Goal: Transaction & Acquisition: Purchase product/service

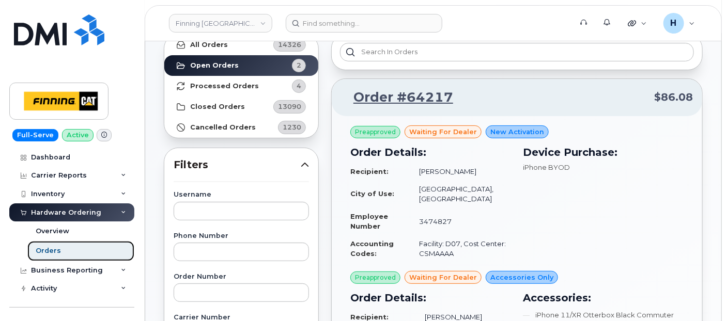
scroll to position [57, 0]
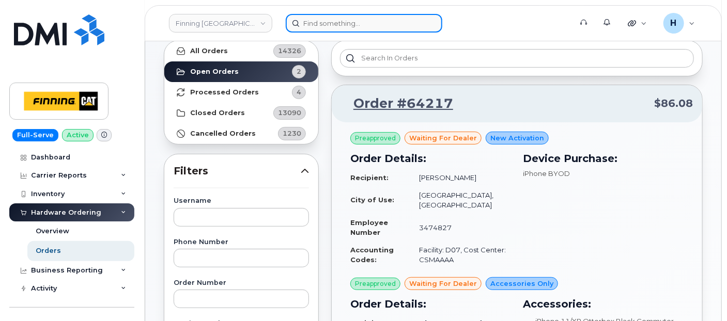
click at [378, 26] on input at bounding box center [364, 23] width 156 height 19
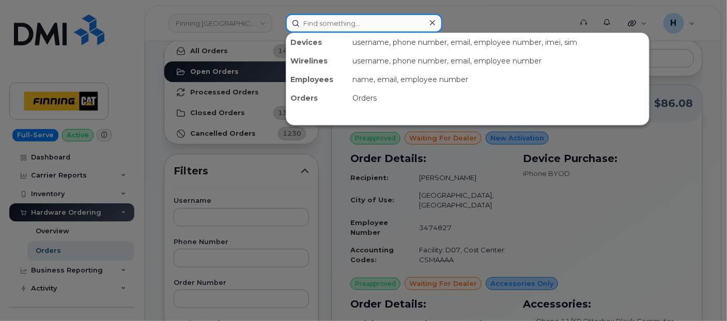
paste input "[PERSON_NAME]"
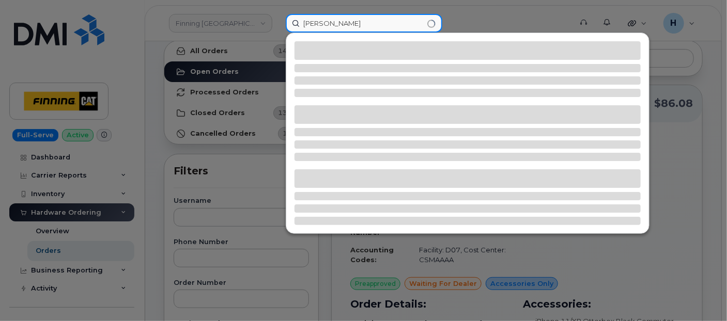
type input "[PERSON_NAME]"
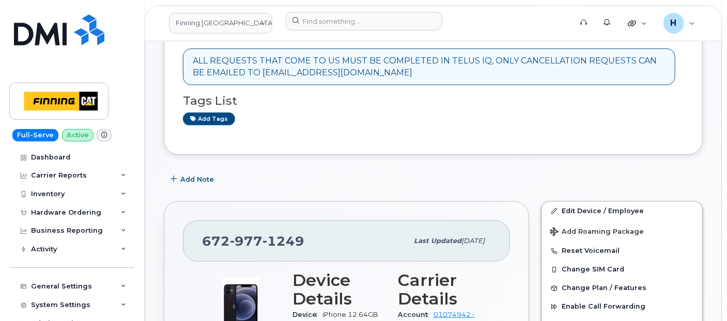
scroll to position [287, 0]
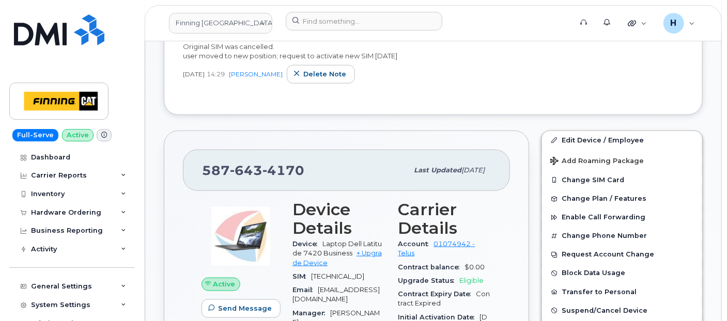
scroll to position [516, 0]
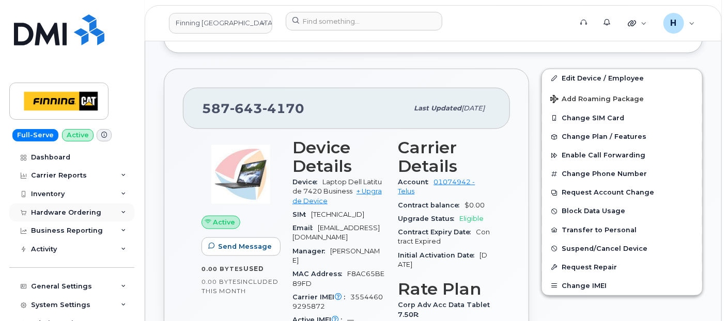
click at [72, 206] on div "Hardware Ordering" at bounding box center [71, 212] width 125 height 19
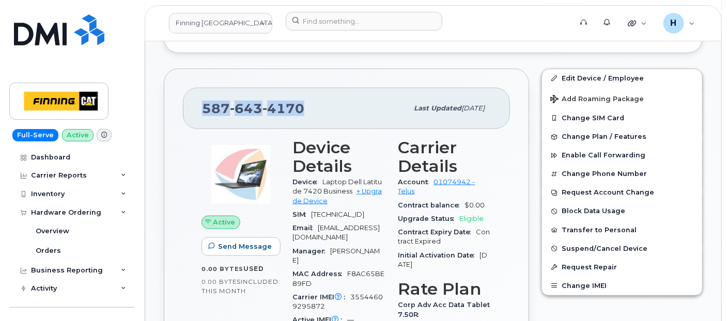
drag, startPoint x: 306, startPoint y: 112, endPoint x: 201, endPoint y: 108, distance: 104.9
click at [202, 108] on div "587 643 4170" at bounding box center [305, 109] width 206 height 22
copy span "587 643 4170"
click at [47, 259] on link "Orders" at bounding box center [80, 251] width 107 height 20
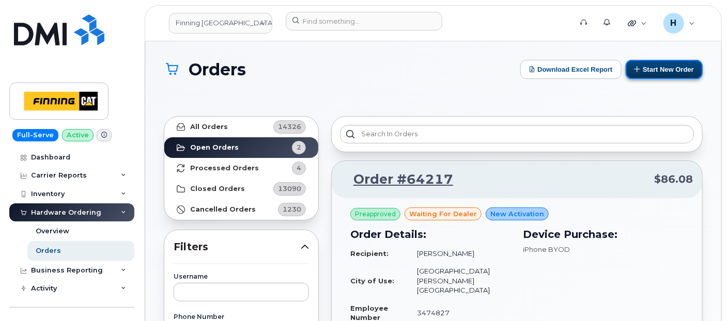
click at [673, 69] on button "Start New Order" at bounding box center [663, 69] width 77 height 19
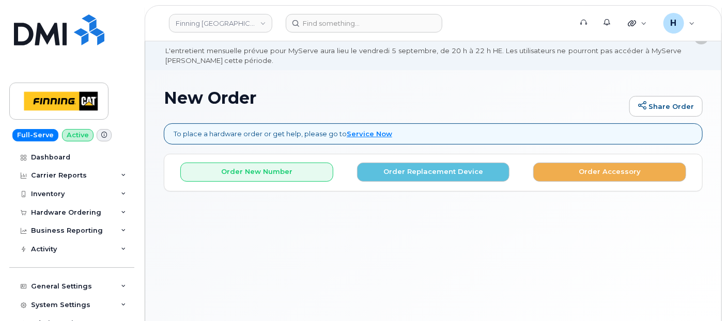
scroll to position [57, 0]
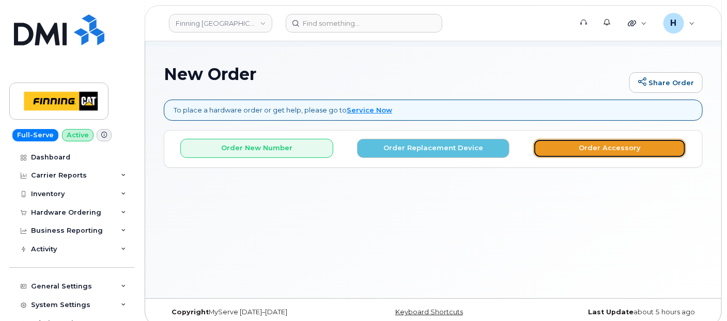
click at [540, 143] on button "Order Accessory" at bounding box center [609, 148] width 153 height 19
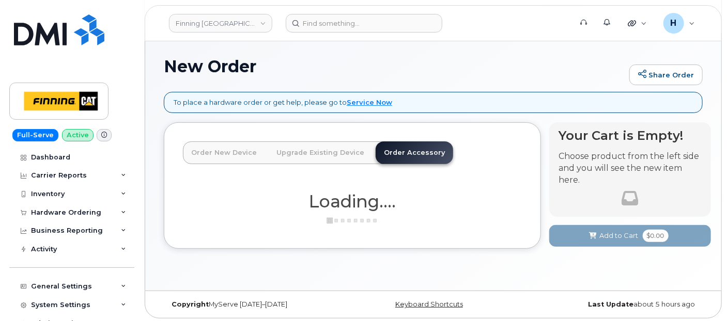
scroll to position [67, 0]
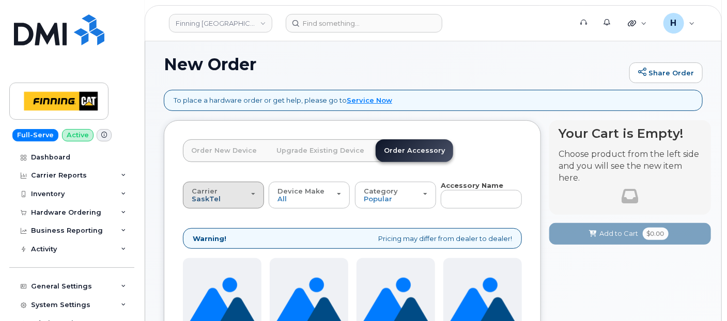
click at [211, 197] on span "SaskTel" at bounding box center [206, 199] width 29 height 8
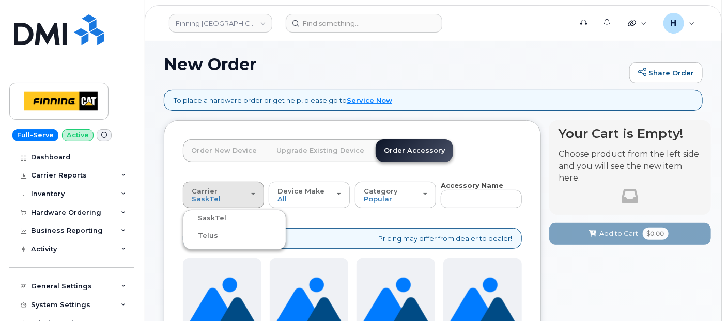
click at [213, 234] on label "Telus" at bounding box center [201, 236] width 33 height 12
click at [0, 0] on input "Telus" at bounding box center [0, 0] width 0 height 0
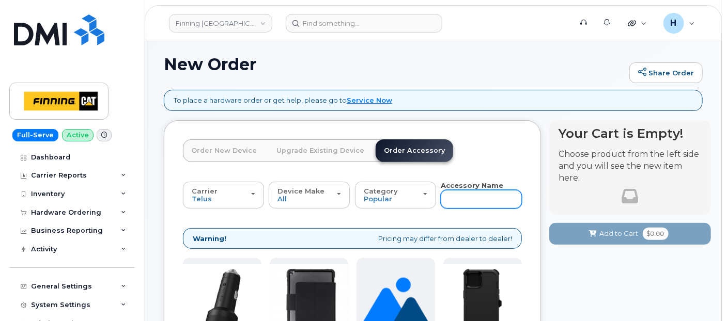
click at [450, 194] on input "text" at bounding box center [481, 199] width 81 height 19
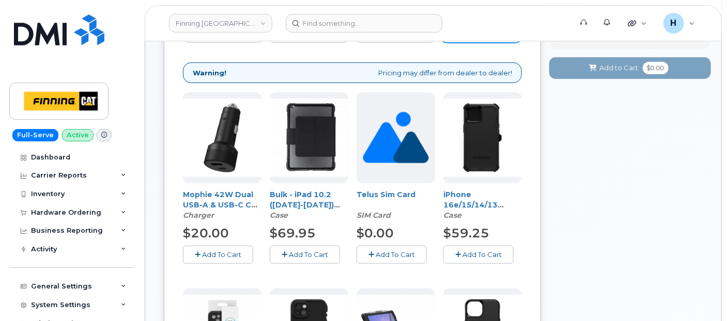
scroll to position [296, 0]
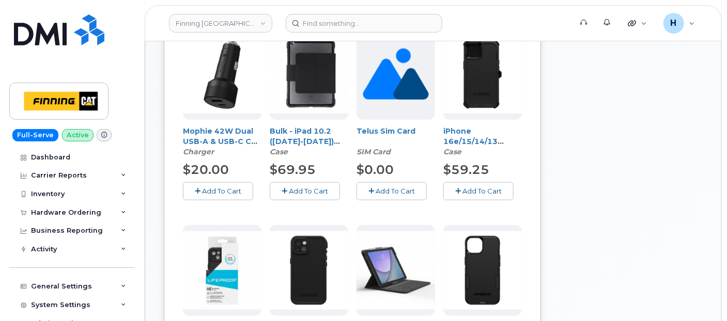
click at [391, 196] on button "Add To Cart" at bounding box center [391, 191] width 70 height 18
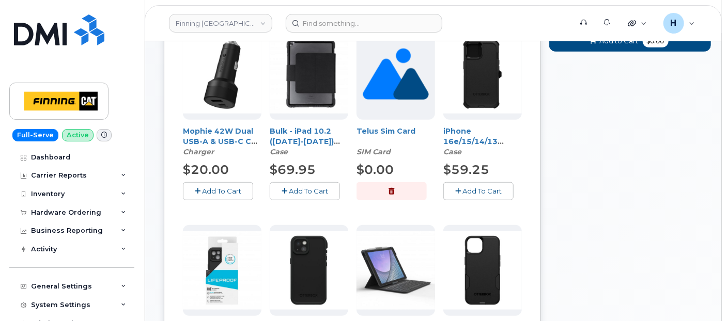
scroll to position [67, 0]
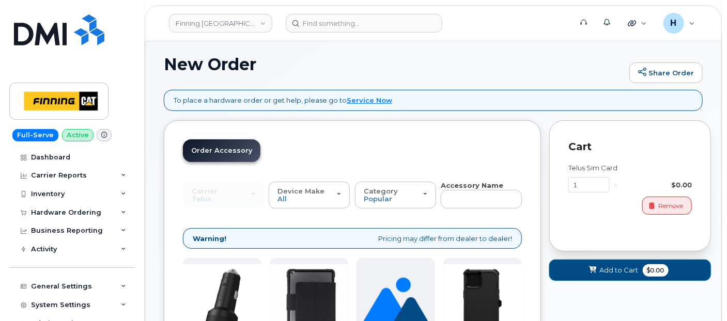
click at [580, 266] on button "Add to Cart $0.00" at bounding box center [630, 270] width 162 height 21
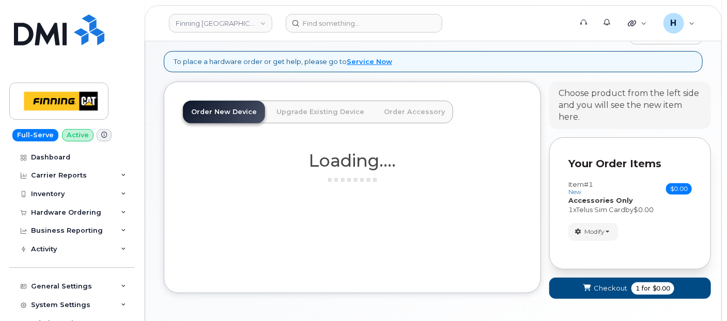
scroll to position [124, 0]
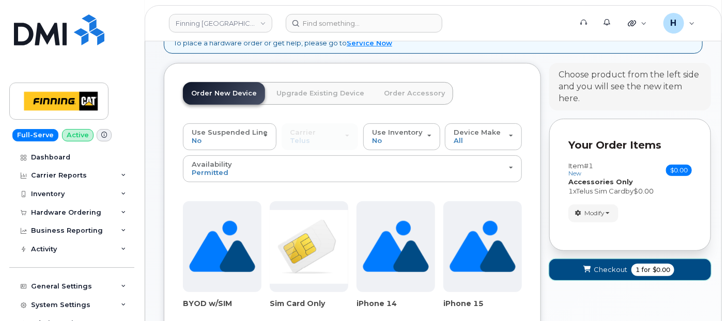
click at [580, 266] on button "Checkout 1 for $0.00" at bounding box center [630, 269] width 162 height 21
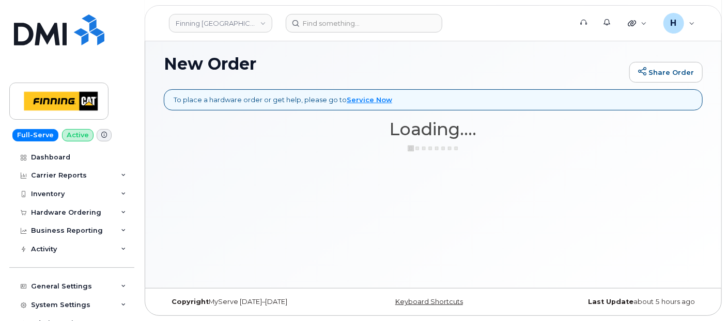
scroll to position [67, 0]
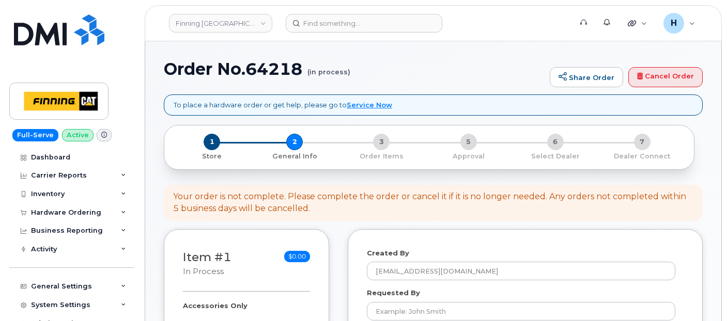
select select
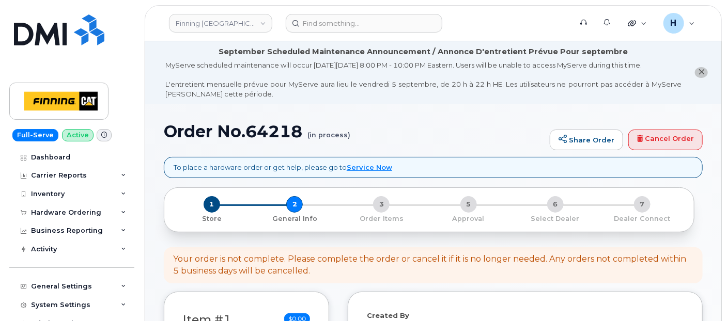
click at [171, 74] on div "MyServe scheduled maintenance will occur [DATE][DATE] 8:00 PM - 10:00 PM Easter…" at bounding box center [423, 79] width 516 height 38
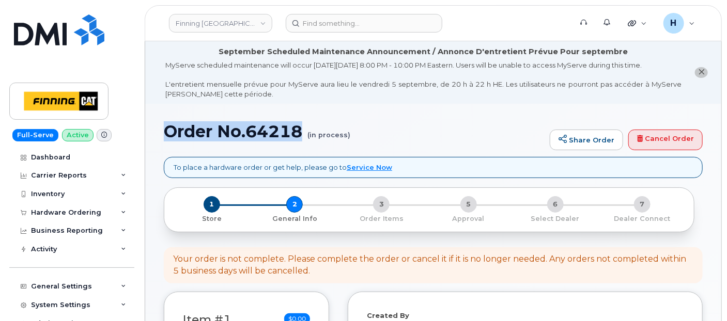
drag, startPoint x: 156, startPoint y: 131, endPoint x: 305, endPoint y: 137, distance: 148.9
copy h1 "Order No.64218"
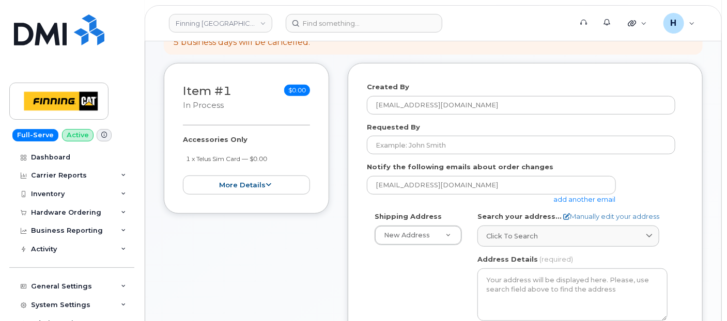
scroll to position [229, 0]
drag, startPoint x: 174, startPoint y: 134, endPoint x: 298, endPoint y: 163, distance: 127.3
click at [298, 163] on div "Item #1 in process $0.00 Accessories Only 1 x Telus Sim Card — $0.00 more detai…" at bounding box center [246, 137] width 165 height 151
copy div "Accessories Only 1 x Telus Sim Card — $0.00 more details Request Accessories On…"
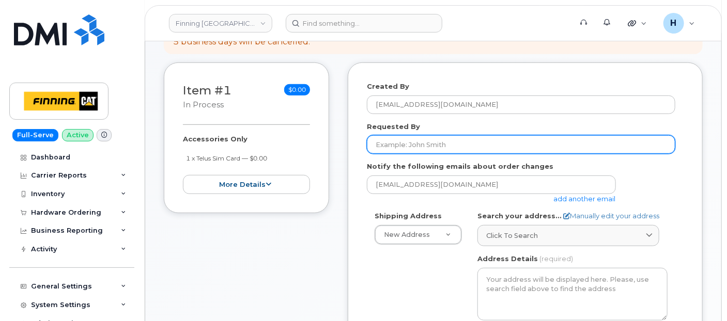
drag, startPoint x: 377, startPoint y: 145, endPoint x: 331, endPoint y: 137, distance: 46.5
click at [377, 145] on input "Requested By" at bounding box center [521, 144] width 308 height 19
paste input "RITM0486507"
type input "RITM0486507"
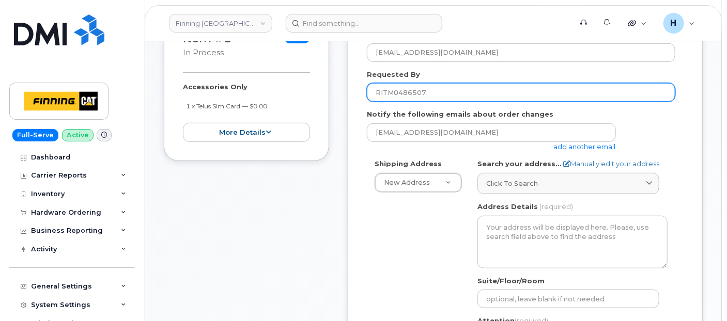
scroll to position [344, 0]
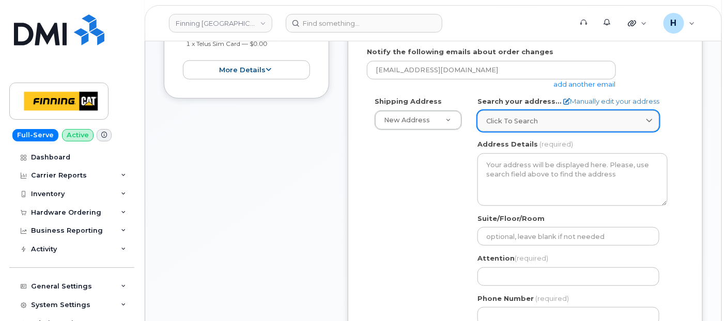
click at [515, 121] on span "Click to search" at bounding box center [512, 121] width 52 height 10
paste input "700 Vanalman Ave."
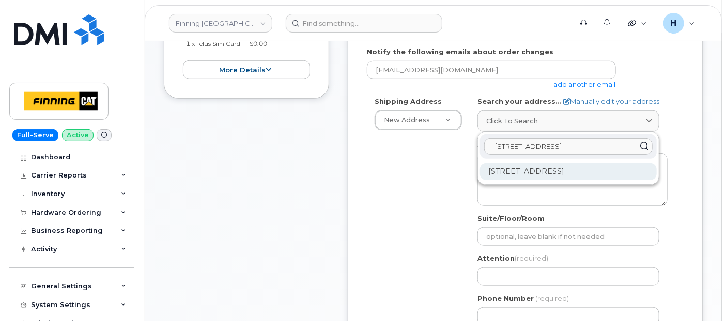
type input "700 Vanalman Ave."
click at [546, 165] on div "700 Vanalman Ave Victoria BC V8Z 7C8" at bounding box center [568, 171] width 177 height 17
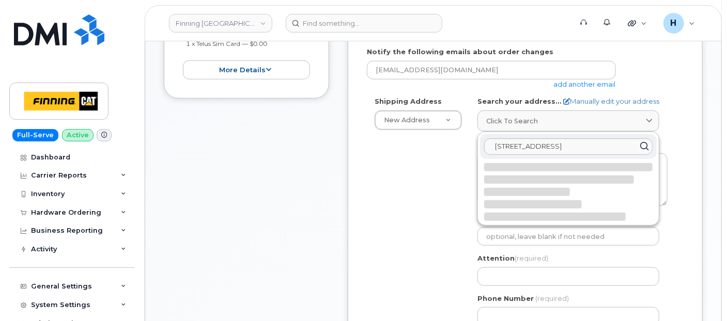
select select
type textarea "700 Vanalman Ave VICTORIA BC V8Z 7C8 CANADA"
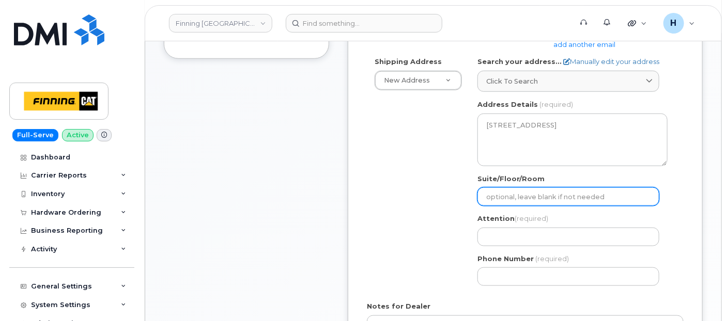
scroll to position [401, 0]
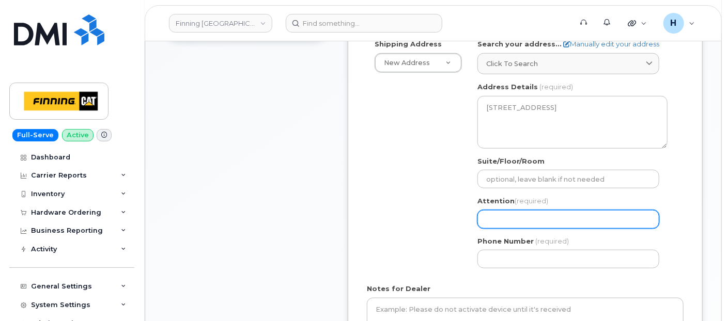
click at [501, 210] on input "Attention (required)" at bounding box center [568, 219] width 182 height 19
paste input "[PERSON_NAME]"
select select
type input "[PERSON_NAME]"
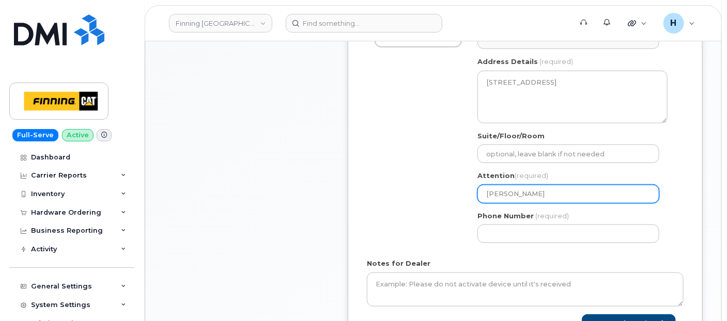
scroll to position [459, 0]
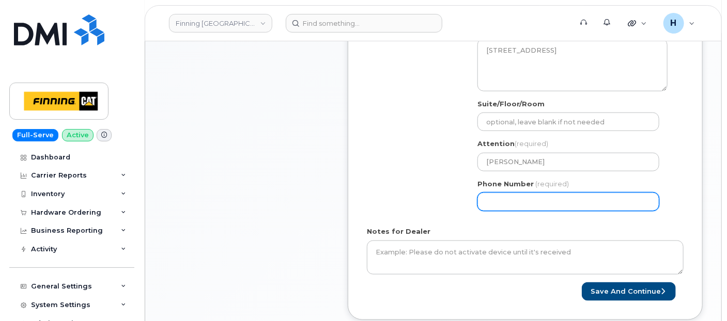
click at [481, 196] on input "Phone Number" at bounding box center [568, 202] width 182 height 19
paste input "2507441117"
select select
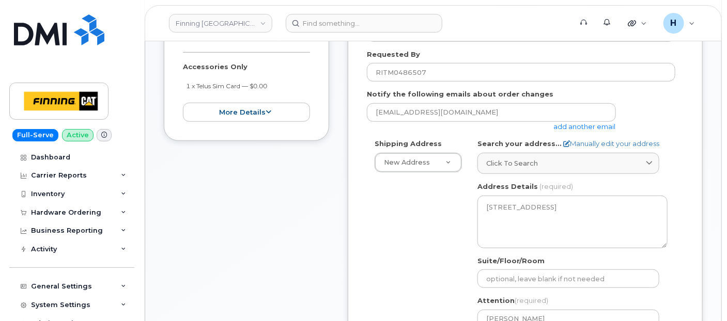
scroll to position [229, 0]
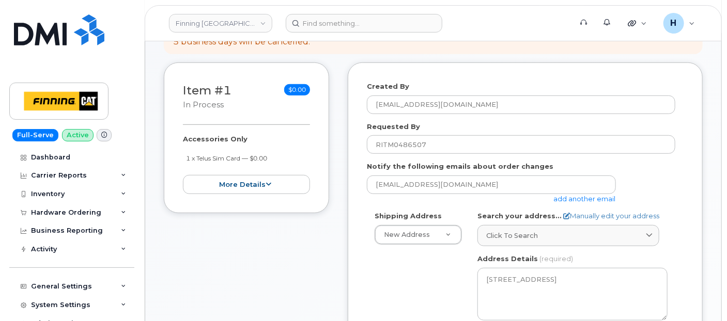
type input "2507441117"
click at [178, 137] on div "Item #1 in process $0.00 Accessories Only 1 x Telus Sim Card — $0.00 more detai…" at bounding box center [246, 137] width 165 height 151
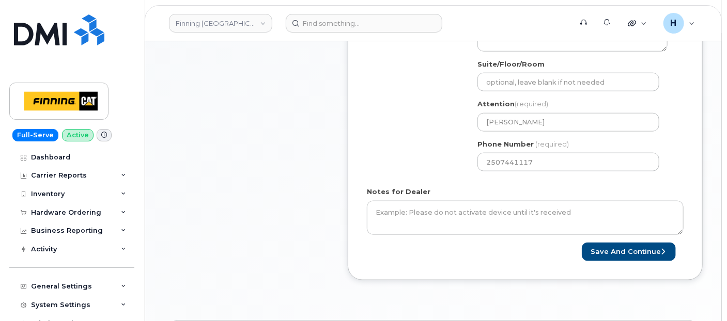
scroll to position [516, 0]
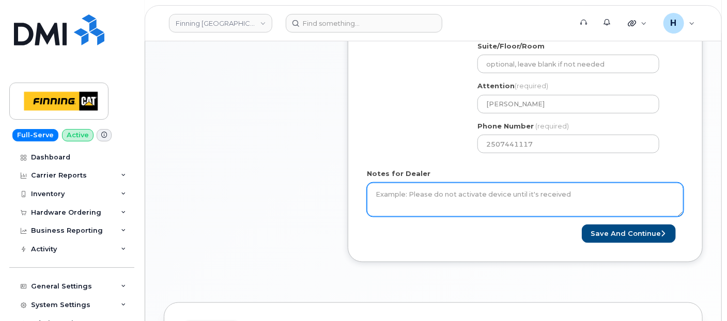
click at [378, 190] on textarea "Notes for Dealer" at bounding box center [525, 200] width 317 height 34
paste textarea "Accessories Only 1 x Telus Sim Card — $0.00 SIM: 8912230102357625502----Active …"
type textarea "Accessories Only 1 x Telus Sim Card — $0.00 SIM: [TECHNICAL_ID]----Active on Li…"
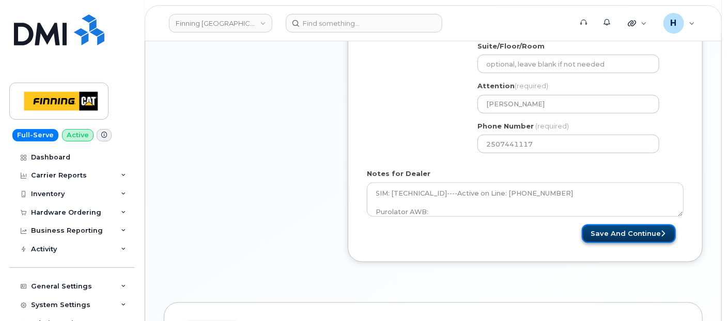
click at [600, 233] on button "Save and Continue" at bounding box center [629, 234] width 94 height 19
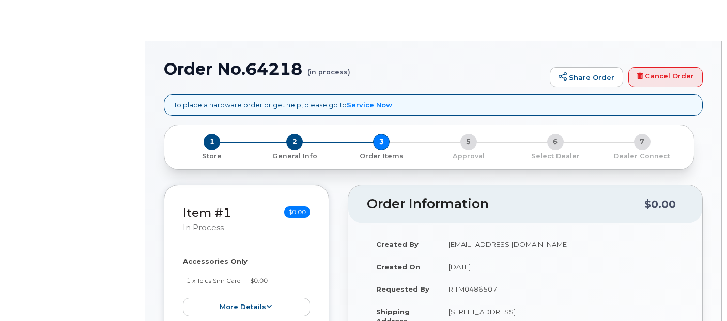
radio input "true"
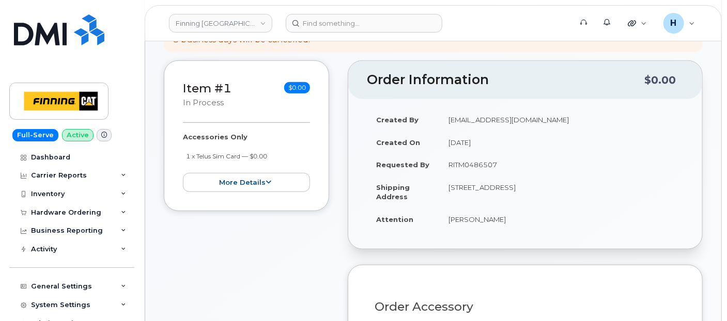
scroll to position [287, 0]
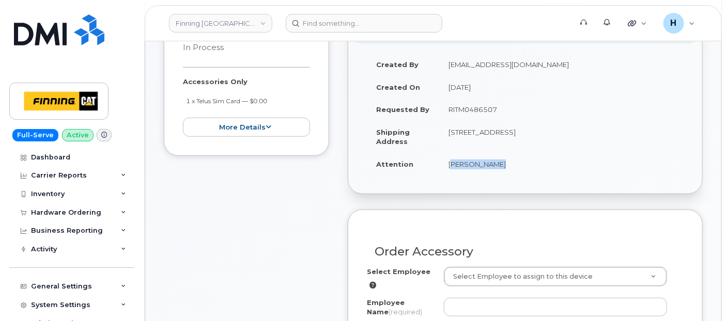
drag, startPoint x: 438, startPoint y: 171, endPoint x: 498, endPoint y: 169, distance: 59.4
click at [498, 169] on td "[PERSON_NAME]" at bounding box center [561, 164] width 244 height 23
copy td "[PERSON_NAME]"
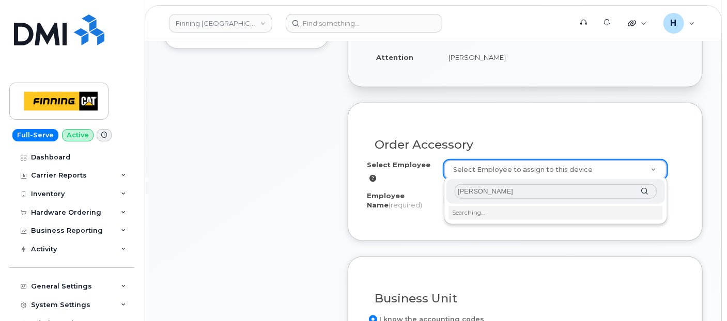
scroll to position [459, 0]
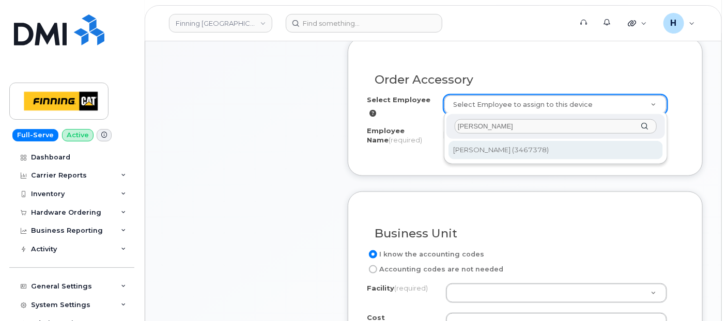
type input "[PERSON_NAME]"
type input "55730"
type input "[PERSON_NAME]"
select select "D87"
select select "CSMAAAA"
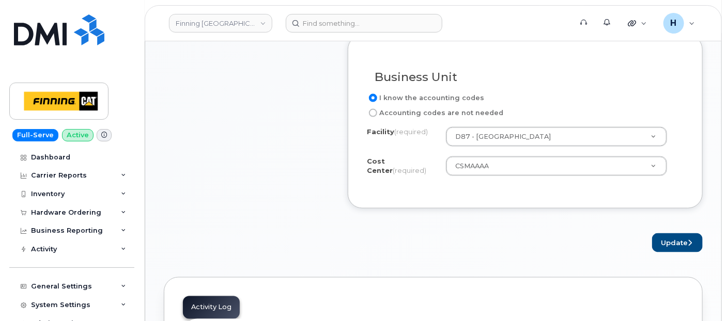
scroll to position [631, 0]
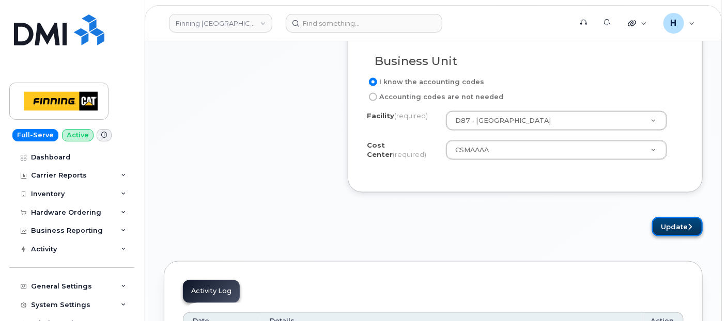
click at [661, 221] on button "Update" at bounding box center [677, 226] width 51 height 19
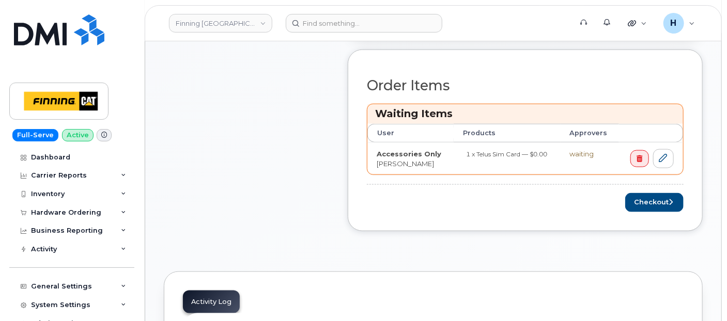
scroll to position [516, 0]
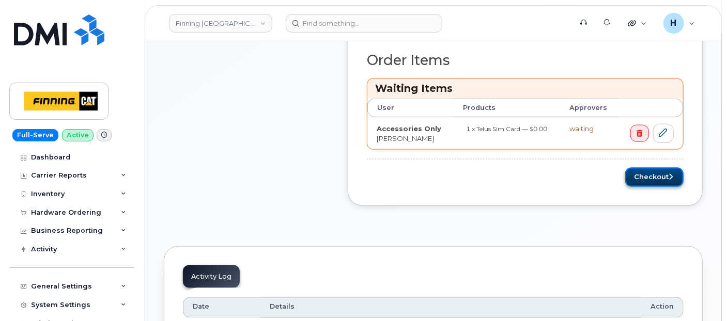
click at [641, 169] on button "Checkout" at bounding box center [654, 177] width 58 height 19
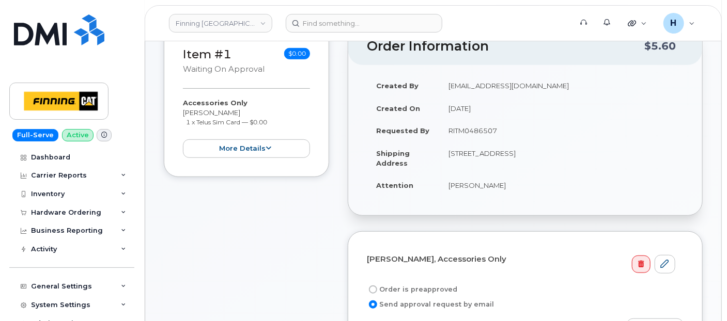
scroll to position [229, 0]
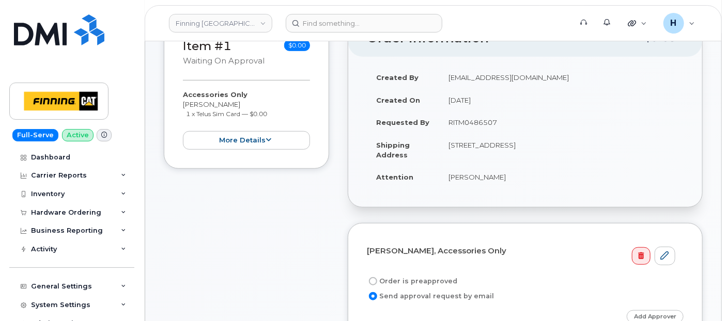
drag, startPoint x: 445, startPoint y: 120, endPoint x: 512, endPoint y: 127, distance: 67.0
click at [512, 127] on td "RITM0486507" at bounding box center [561, 122] width 244 height 23
copy td "RITM0486507"
click at [409, 283] on label "Order is preapproved" at bounding box center [412, 281] width 90 height 12
click at [377, 283] on input "Order is preapproved" at bounding box center [373, 281] width 8 height 8
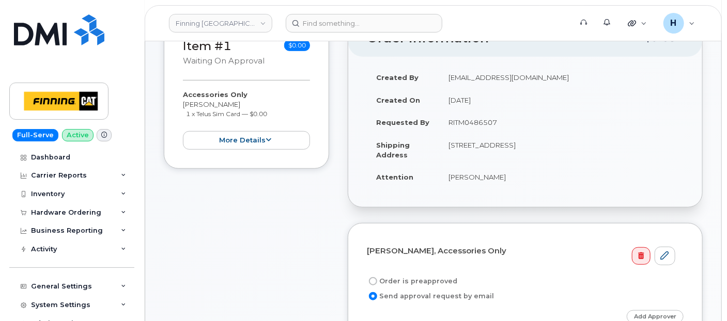
radio input "true"
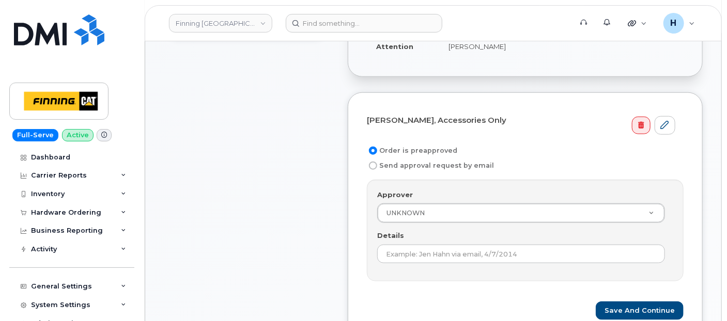
scroll to position [401, 0]
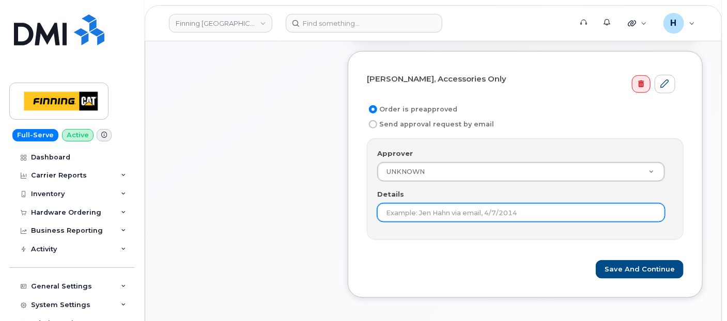
click at [378, 203] on input "Details" at bounding box center [521, 212] width 288 height 19
paste input "RITM0486507"
type input "RITM0486507"
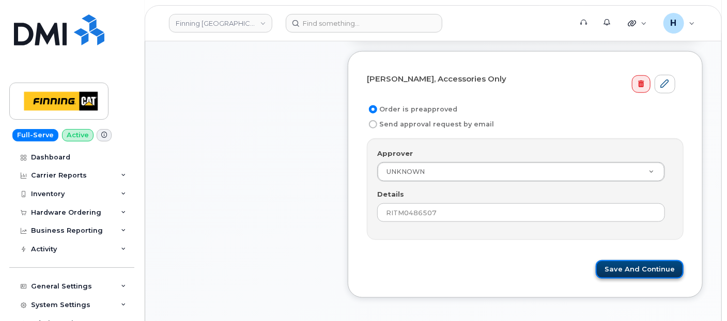
click at [623, 262] on button "Save and Continue" at bounding box center [640, 269] width 88 height 19
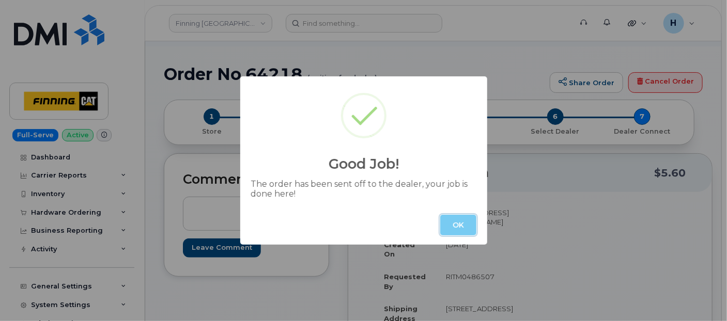
click at [456, 224] on button "OK" at bounding box center [458, 225] width 36 height 21
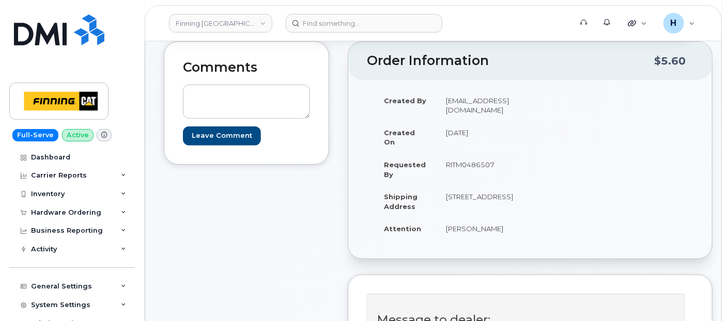
scroll to position [172, 0]
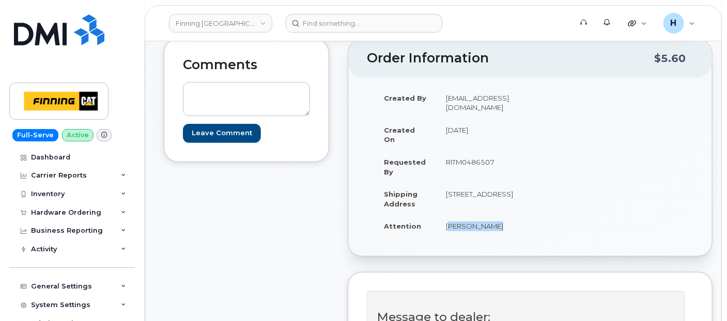
drag, startPoint x: 436, startPoint y: 236, endPoint x: 488, endPoint y: 241, distance: 52.0
click at [488, 238] on td "[PERSON_NAME]" at bounding box center [479, 226] width 86 height 23
copy td "[PERSON_NAME]"
drag, startPoint x: 455, startPoint y: 211, endPoint x: 487, endPoint y: 202, distance: 33.3
click at [487, 202] on td "[STREET_ADDRESS]" at bounding box center [479, 199] width 86 height 32
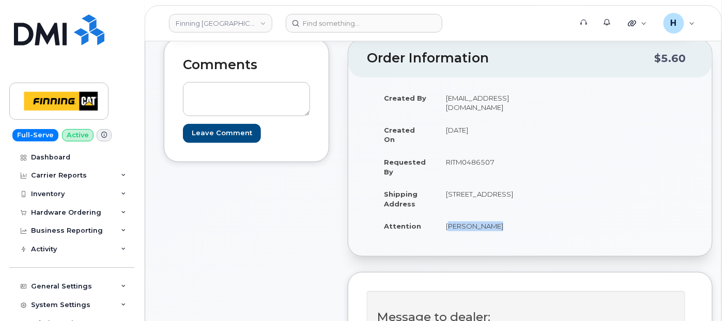
copy td "V8Z 7C8"
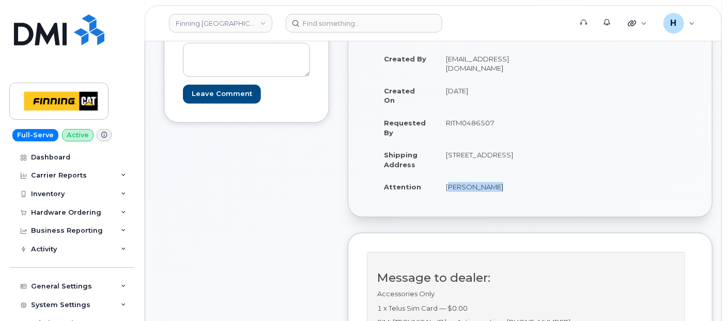
scroll to position [229, 0]
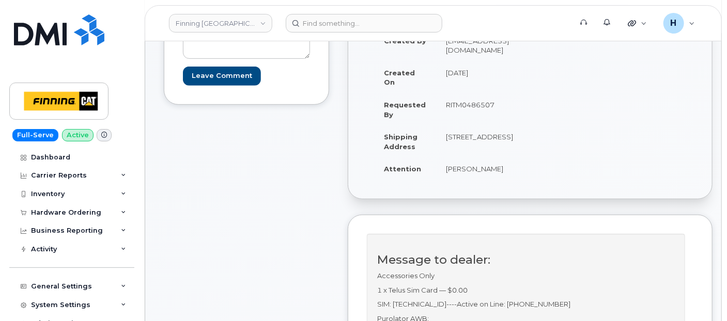
click at [447, 135] on td "[STREET_ADDRESS]" at bounding box center [479, 142] width 86 height 32
copy td "700"
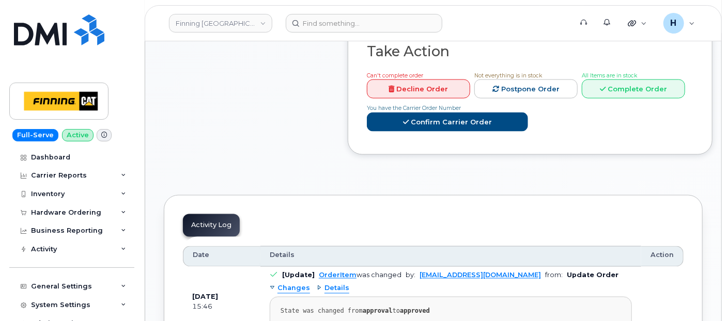
scroll to position [516, 0]
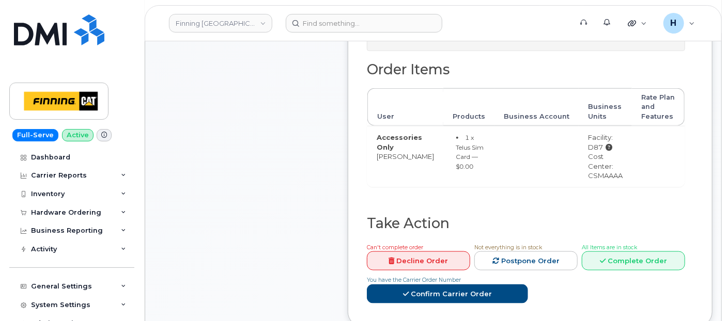
drag, startPoint x: 569, startPoint y: 192, endPoint x: 606, endPoint y: 193, distance: 37.7
click at [606, 187] on td "Facility: D87 Cost Center: CSMAAAA" at bounding box center [604, 156] width 53 height 61
copy div "CSMAAAA"
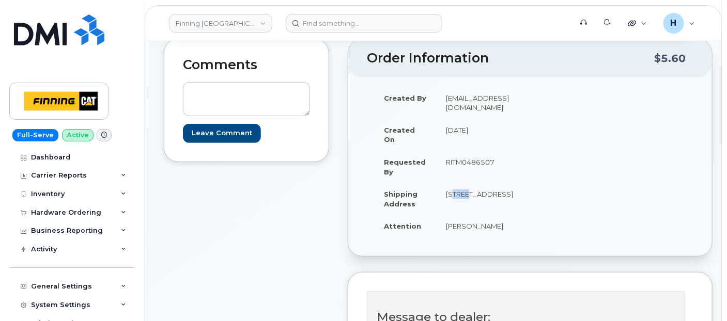
scroll to position [0, 0]
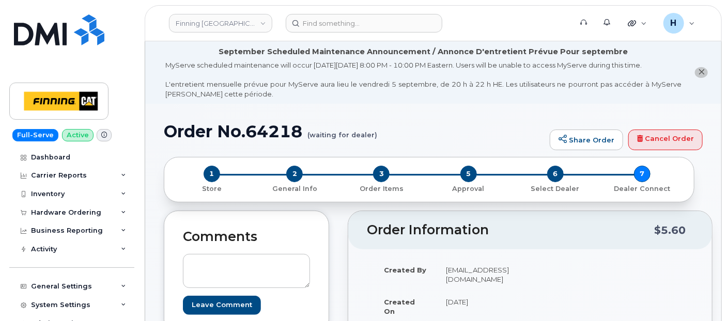
click at [272, 130] on h1 "Order No.64218 (waiting for dealer)" at bounding box center [354, 131] width 381 height 18
copy h1 "64218"
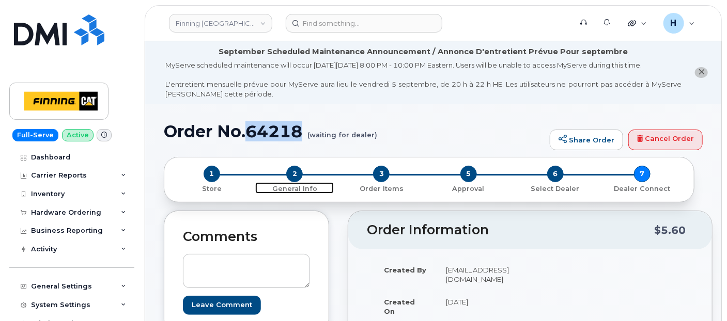
click at [294, 178] on span "2" at bounding box center [294, 174] width 17 height 17
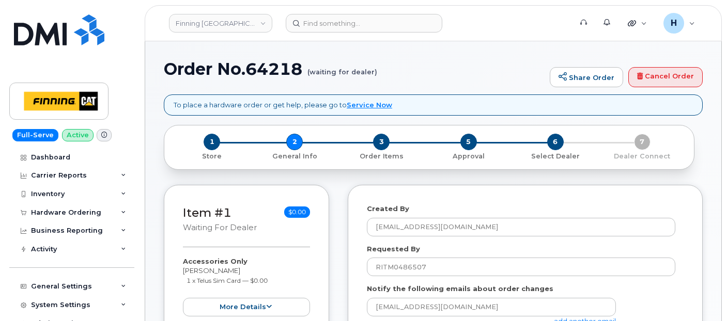
select select
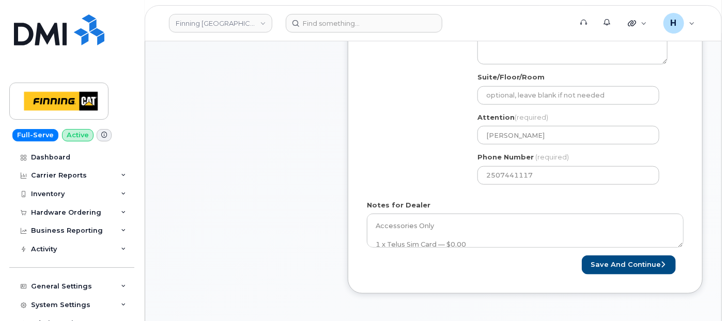
scroll to position [459, 0]
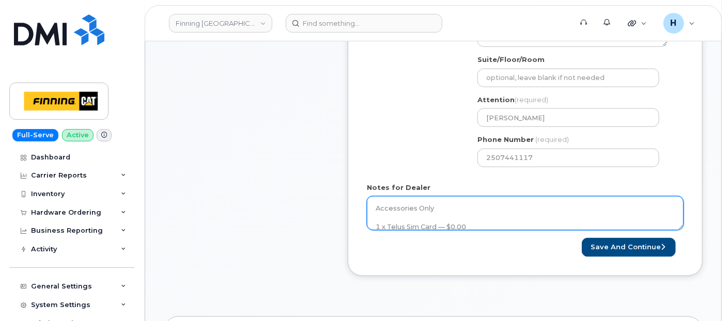
click at [444, 211] on textarea "Accessories Only 1 x Telus Sim Card — $0.00 SIM: [TECHNICAL_ID]----Active on Li…" at bounding box center [525, 213] width 317 height 34
click at [461, 218] on textarea "Accessories Only 1 x Telus Sim Card — $0.00 SIM: [TECHNICAL_ID]----Active on Li…" at bounding box center [525, 213] width 317 height 34
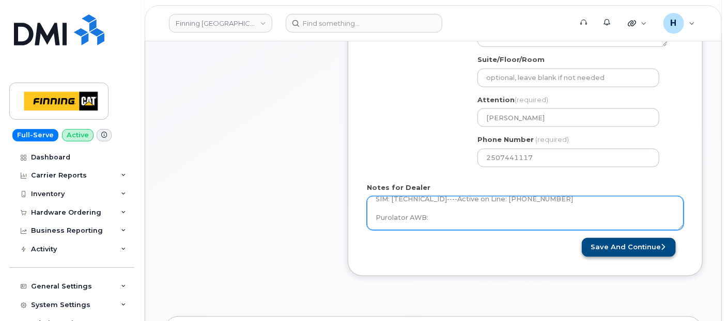
paste textarea "335646082156"
type textarea "Accessories Only 1 x Telus Sim Card — $0.00 SIM: 8912230102357625502----Active …"
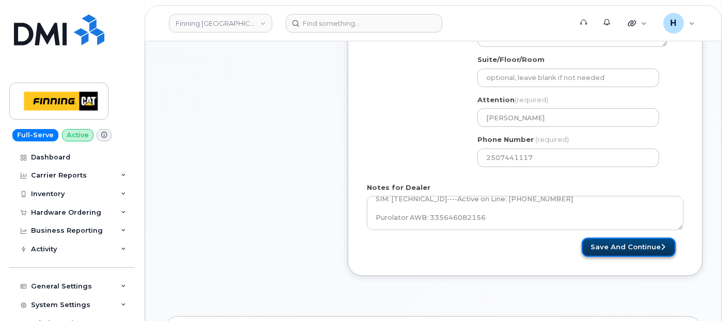
click at [600, 250] on button "Save and Continue" at bounding box center [629, 247] width 94 height 19
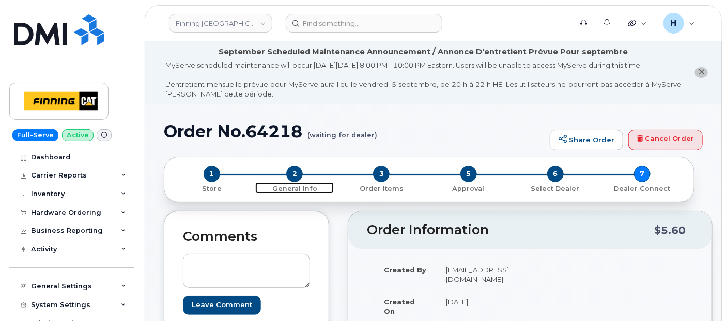
click at [296, 182] on link "2 General Info" at bounding box center [294, 187] width 87 height 11
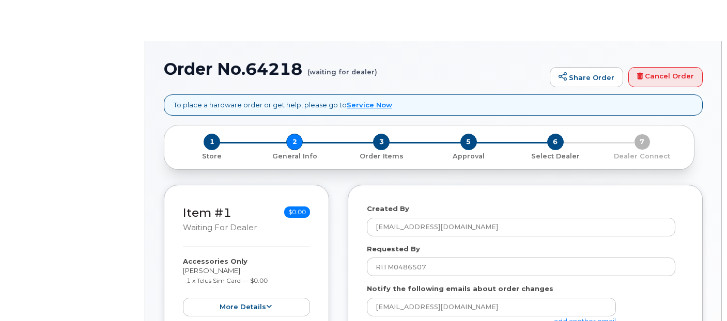
select select
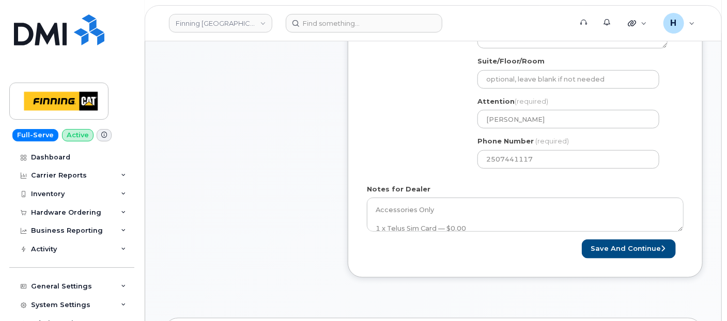
scroll to position [459, 0]
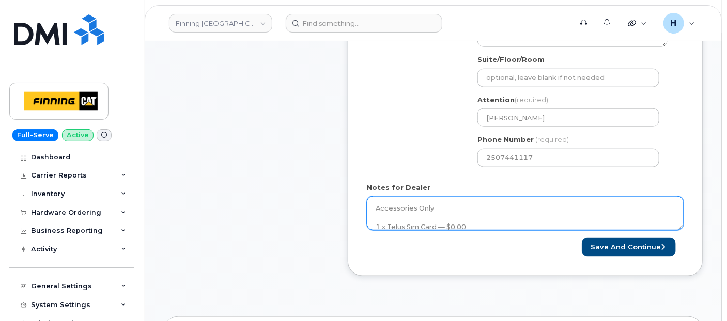
click at [421, 216] on textarea "Accessories Only 1 x Telus Sim Card — $0.00 SIM: [TECHNICAL_ID]----Active on Li…" at bounding box center [525, 213] width 317 height 34
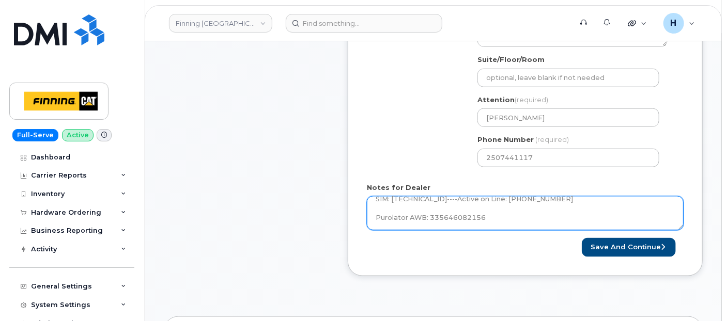
click at [425, 217] on textarea "Accessories Only 1 x Telus Sim Card — $0.00 SIM: [TECHNICAL_ID]----Active on Li…" at bounding box center [525, 213] width 317 height 34
click at [395, 206] on textarea "Accessories Only 1 x Telus Sim Card — $0.00 SIM: [TECHNICAL_ID]----Active on Li…" at bounding box center [525, 213] width 317 height 34
paste textarea "SIM swap successful The SIM was changed from [TECHNICAL_ID] to [TECHNICAL_ID] s…"
type textarea "Accessories Only 1 x Telus Sim Card — $0.00 SIM: [TECHNICAL_ID]----Active on Li…"
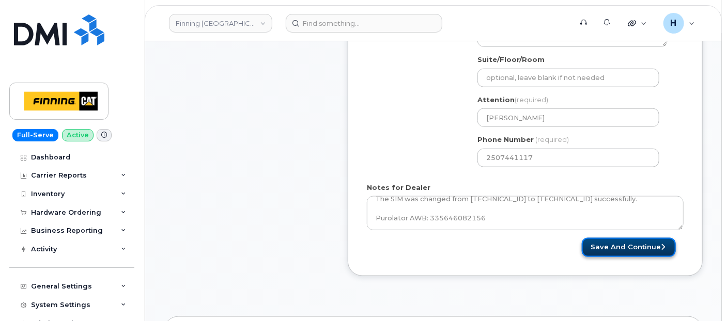
click at [608, 239] on button "Save and Continue" at bounding box center [629, 247] width 94 height 19
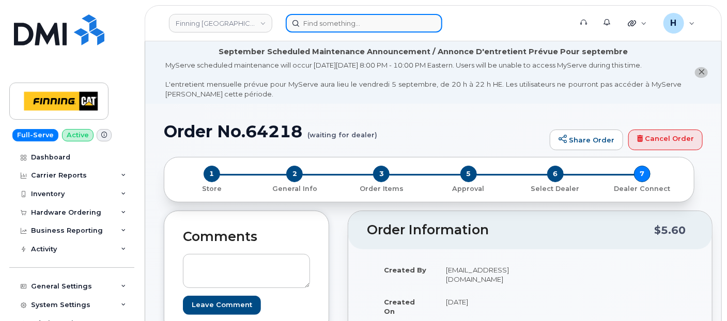
click at [344, 24] on input at bounding box center [364, 23] width 156 height 19
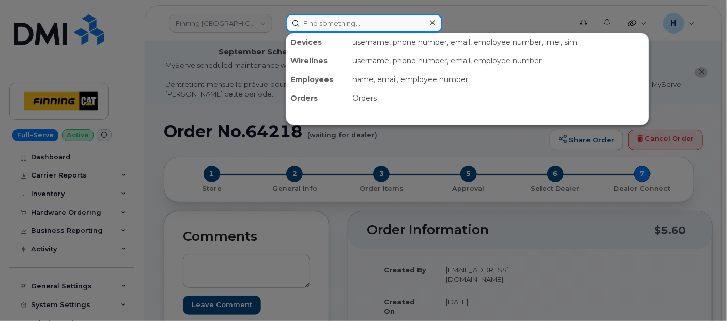
paste input "[PHONE_NUMBER]"
type input "587-643-4170"
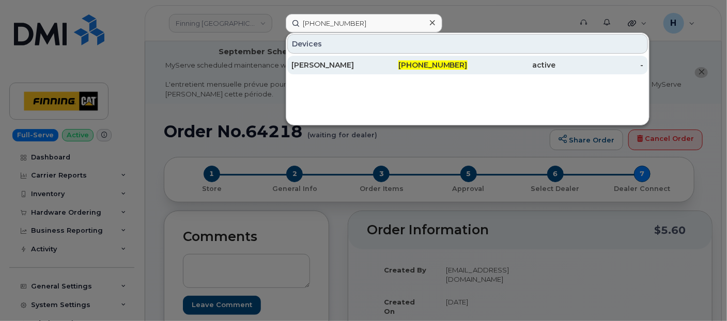
click at [335, 60] on div "[PERSON_NAME]" at bounding box center [335, 65] width 88 height 10
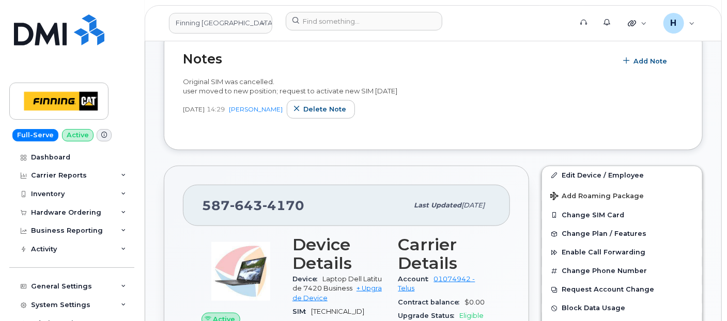
scroll to position [459, 0]
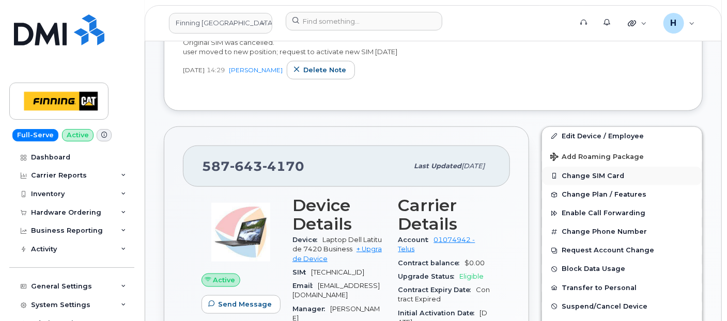
click at [597, 171] on button "Change SIM Card" at bounding box center [622, 176] width 160 height 19
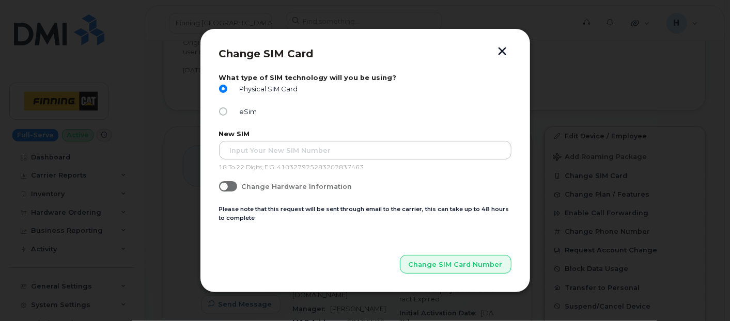
click at [257, 94] on div "Physical SIM Card" at bounding box center [365, 91] width 292 height 13
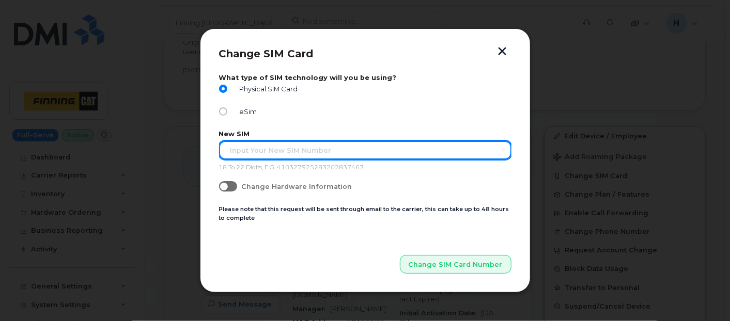
click at [252, 149] on input "text" at bounding box center [365, 150] width 292 height 19
paste input "[TECHNICAL_ID]"
type input "8912230102357625502"
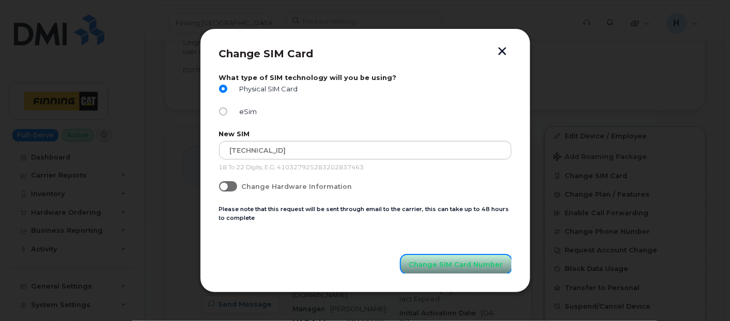
click at [436, 261] on span "Change SIM Card Number" at bounding box center [456, 265] width 94 height 10
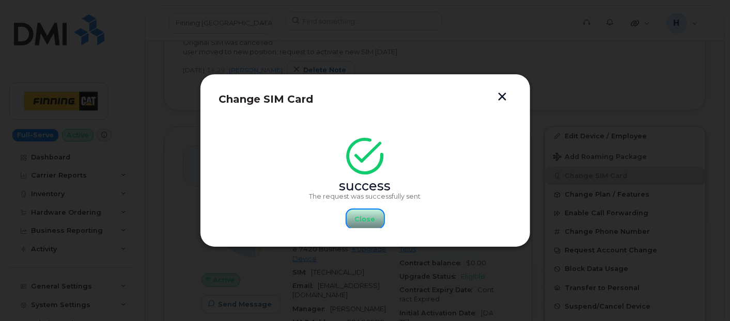
click at [374, 224] on button "Close" at bounding box center [365, 219] width 37 height 19
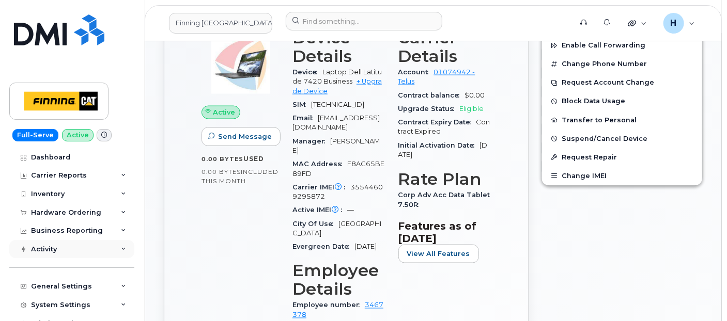
scroll to position [574, 0]
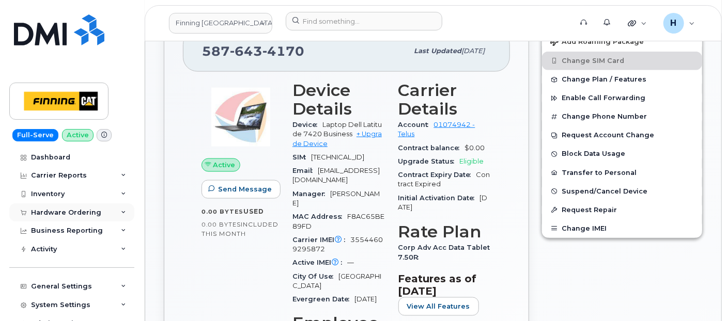
click at [91, 216] on div "Hardware Ordering" at bounding box center [66, 213] width 70 height 8
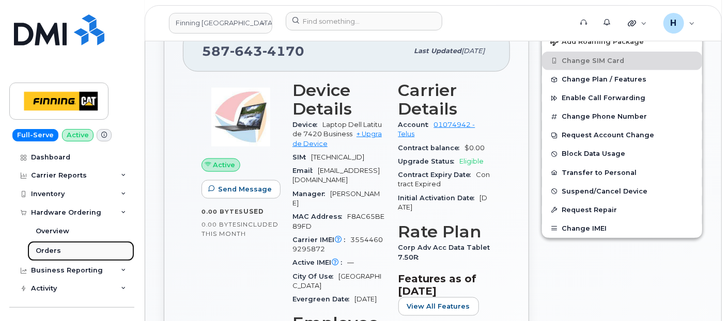
click at [83, 254] on link "Orders" at bounding box center [80, 251] width 107 height 20
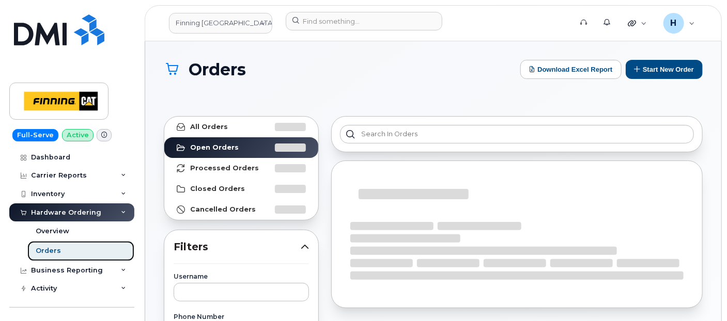
click at [82, 251] on link "Orders" at bounding box center [80, 251] width 107 height 20
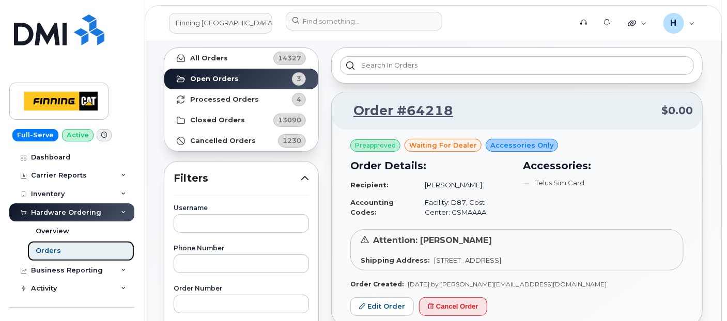
scroll to position [115, 0]
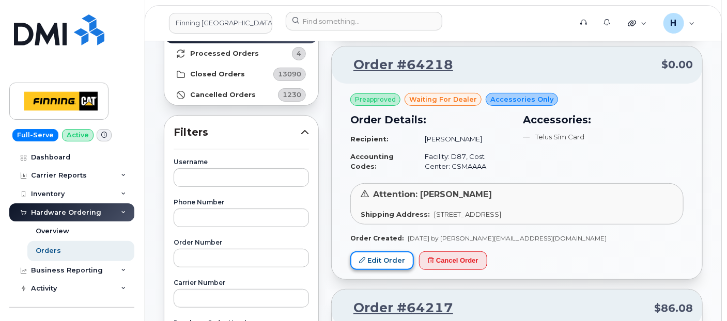
click at [354, 262] on link "Edit Order" at bounding box center [382, 261] width 64 height 19
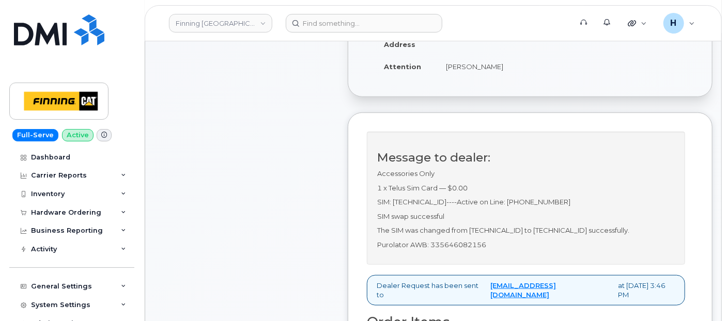
scroll to position [349, 0]
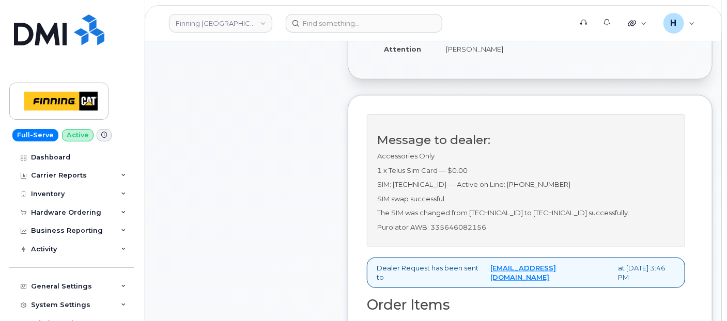
click at [441, 232] on p "Purolator AWB: 335646082156" at bounding box center [525, 228] width 297 height 10
copy p "335646082156"
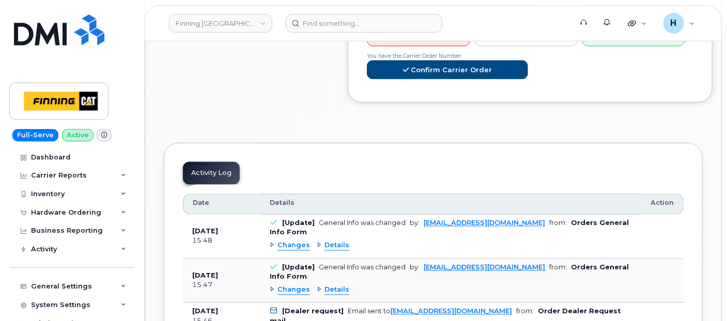
scroll to position [693, 0]
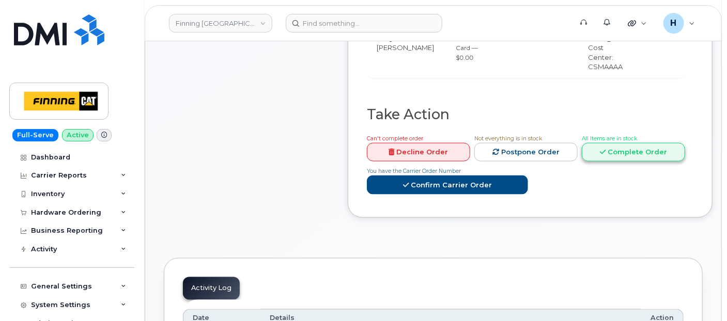
click at [622, 162] on link "Complete Order" at bounding box center [633, 152] width 103 height 19
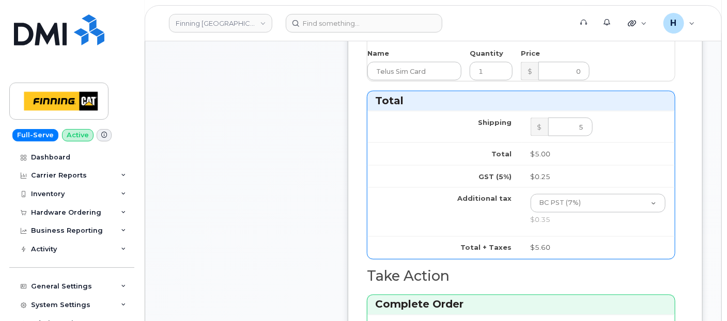
scroll to position [866, 0]
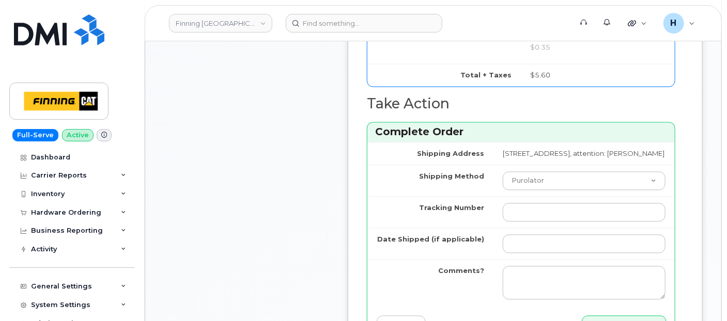
click at [493, 228] on td at bounding box center [583, 213] width 181 height 32
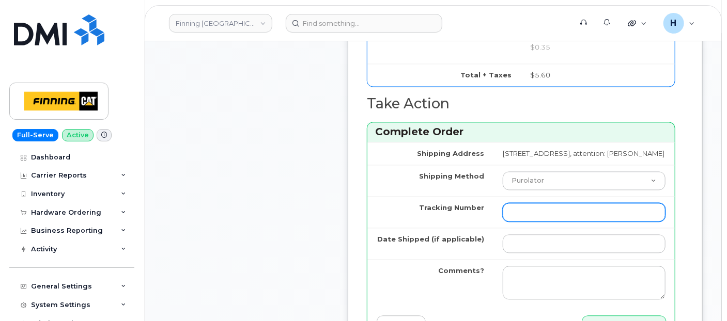
click at [503, 222] on input "Tracking Number" at bounding box center [584, 212] width 163 height 19
paste input "335646082156"
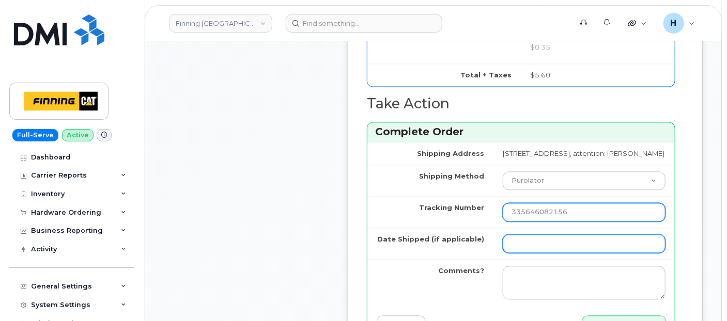
type input "335646082156"
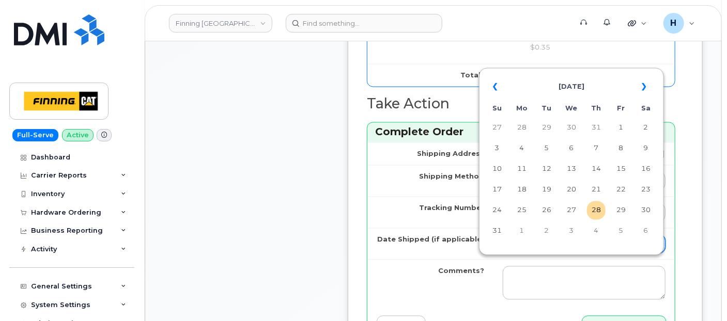
click at [503, 254] on input "Date Shipped (if applicable)" at bounding box center [584, 244] width 163 height 19
click at [591, 214] on td "28" at bounding box center [596, 210] width 19 height 19
type input "2025-08-28"
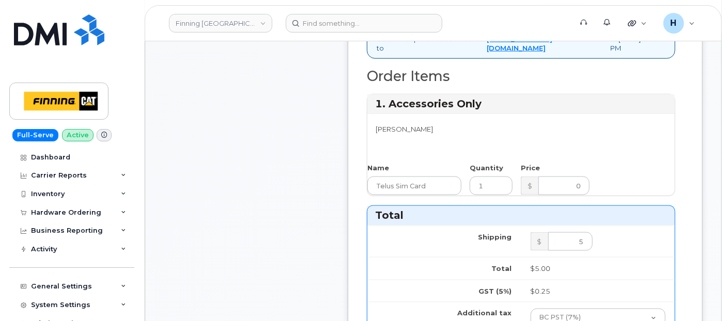
scroll to position [349, 0]
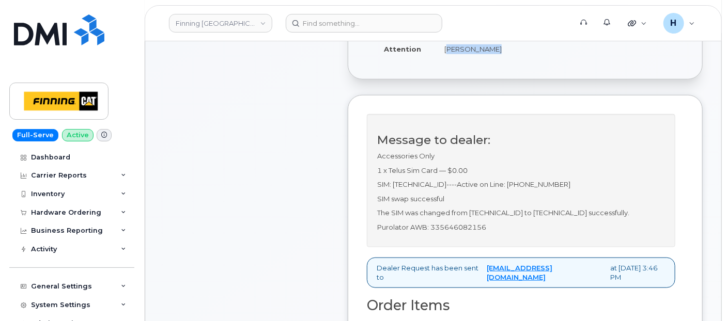
drag, startPoint x: 436, startPoint y: 66, endPoint x: 487, endPoint y: 68, distance: 50.6
click at [487, 60] on td "[PERSON_NAME]" at bounding box center [478, 49] width 86 height 23
copy td "[PERSON_NAME]"
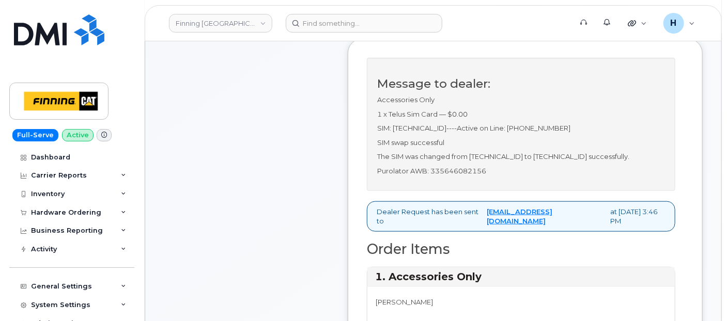
scroll to position [406, 0]
drag, startPoint x: 541, startPoint y: 137, endPoint x: 602, endPoint y: 138, distance: 60.4
click at [602, 132] on p "SIM: 8912230102357625502----Active on Line: 587-643-4170" at bounding box center [521, 127] width 288 height 10
copy p "587-643-4170"
click at [310, 223] on div "Comments Leave Comment" at bounding box center [246, 326] width 165 height 1045
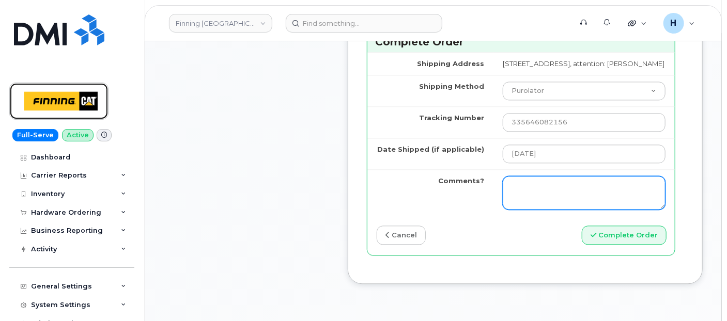
scroll to position [975, 0]
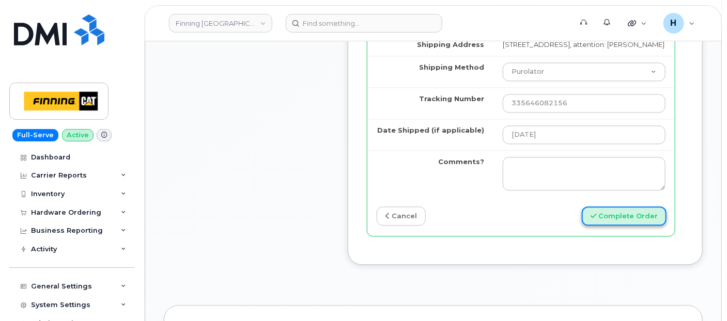
click at [609, 226] on button "Complete Order" at bounding box center [624, 216] width 85 height 19
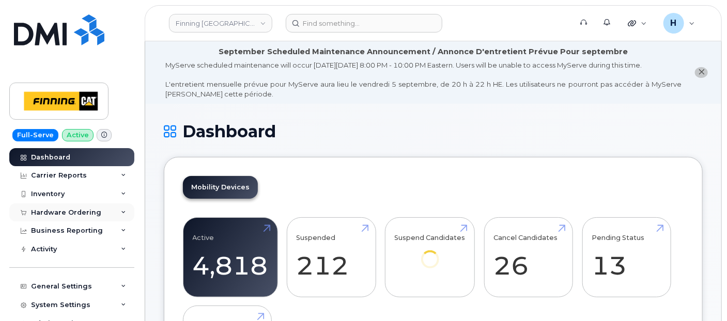
click at [45, 213] on div "Hardware Ordering" at bounding box center [66, 213] width 70 height 8
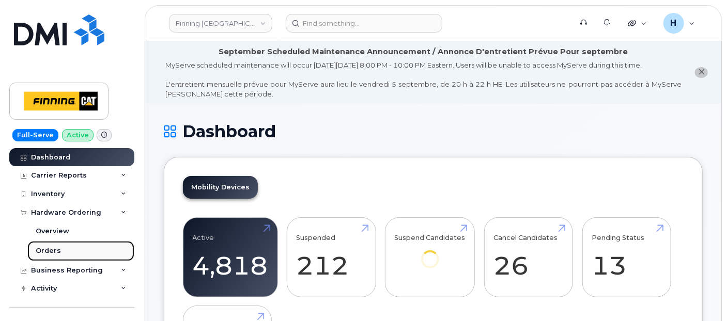
click at [38, 251] on div "Orders" at bounding box center [48, 250] width 25 height 9
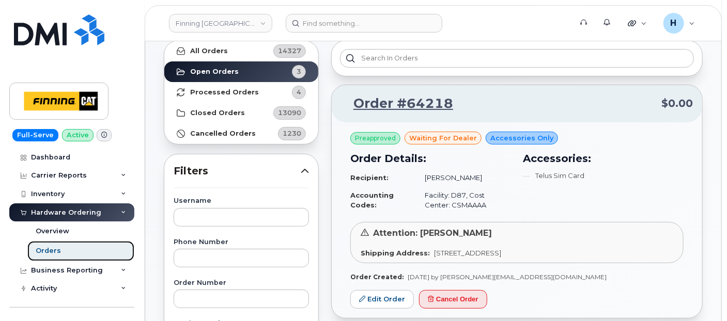
scroll to position [115, 0]
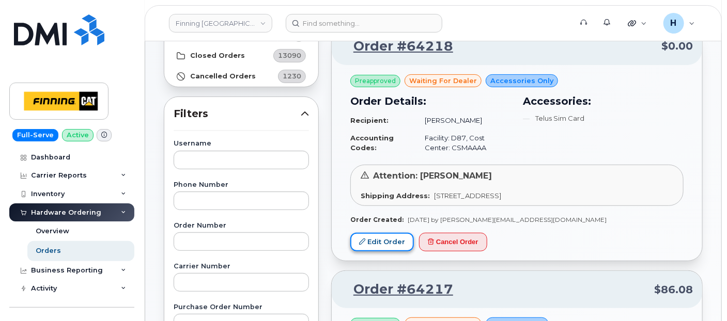
click at [379, 238] on link "Edit Order" at bounding box center [382, 242] width 64 height 19
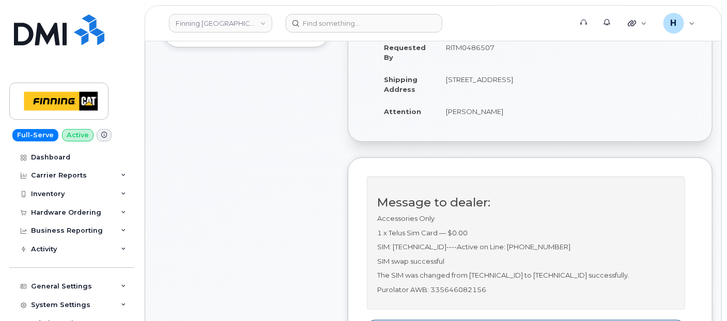
scroll to position [344, 0]
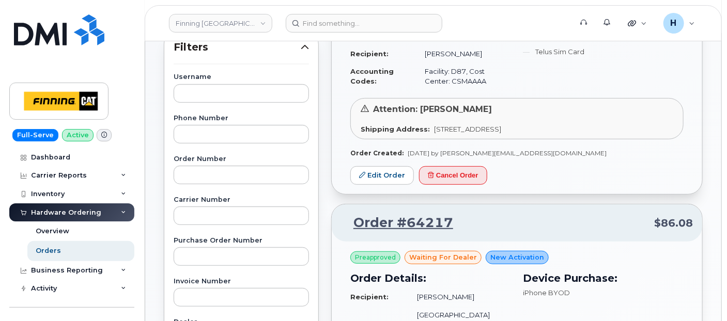
scroll to position [57, 0]
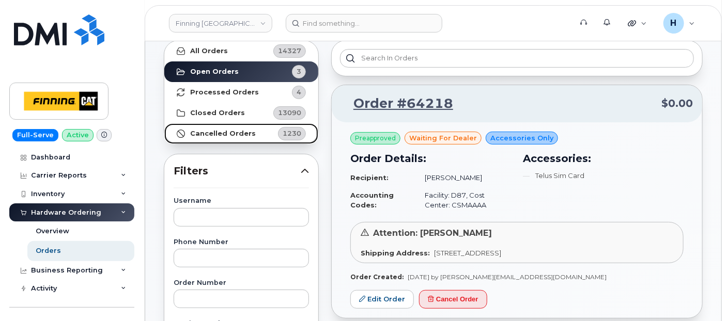
click at [234, 133] on strong "Cancelled Orders" at bounding box center [223, 134] width 66 height 8
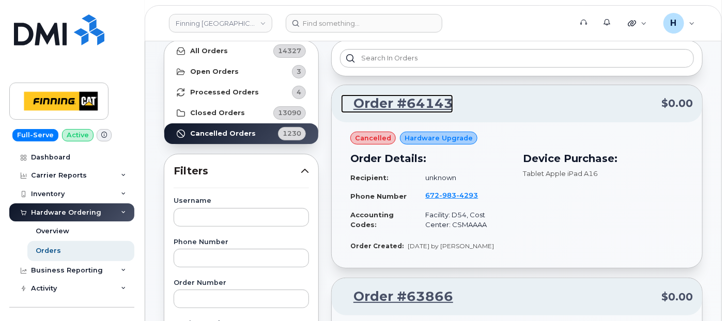
click at [401, 101] on link "Order #64143" at bounding box center [397, 104] width 112 height 19
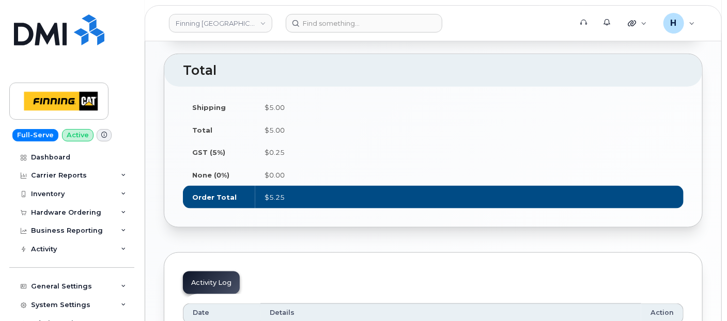
scroll to position [746, 0]
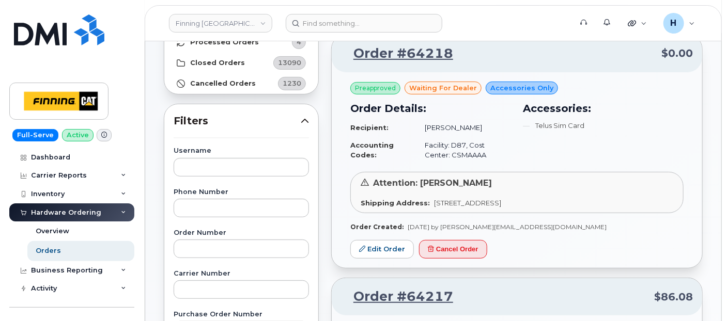
scroll to position [115, 0]
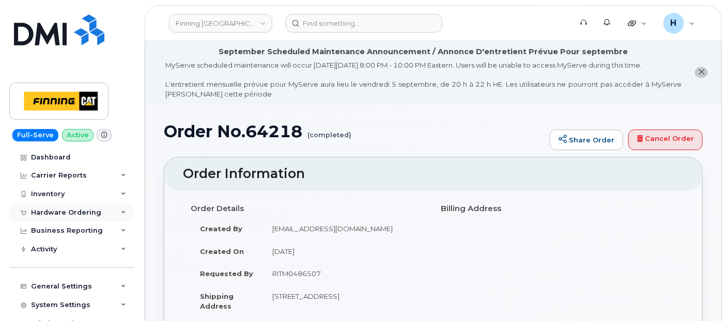
click at [86, 218] on div "Hardware Ordering" at bounding box center [71, 212] width 125 height 19
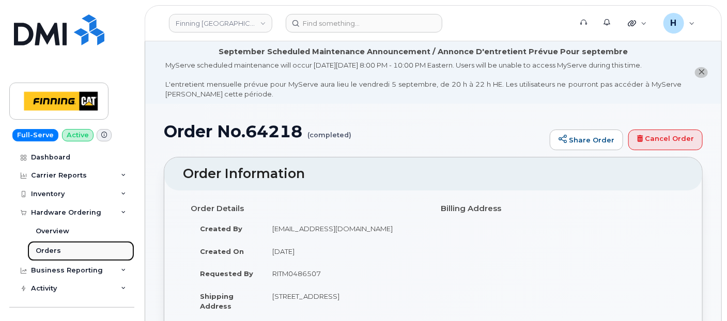
click at [80, 249] on link "Orders" at bounding box center [80, 251] width 107 height 20
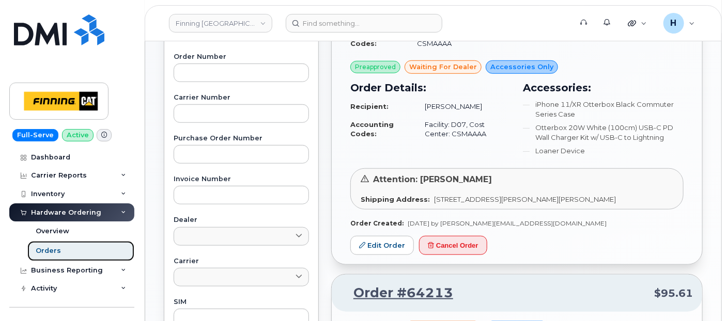
scroll to position [287, 0]
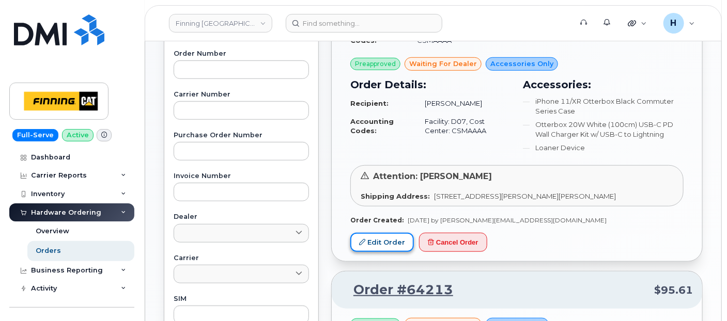
click at [383, 233] on link "Edit Order" at bounding box center [382, 242] width 64 height 19
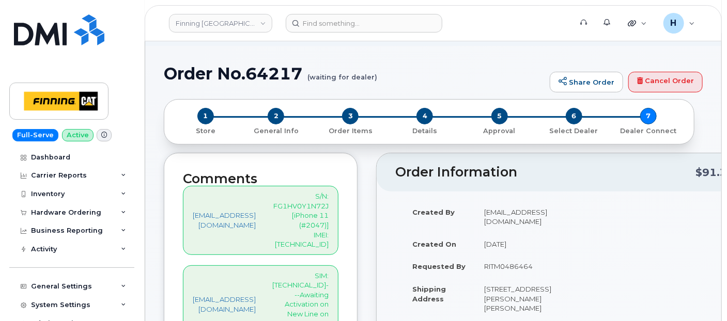
scroll to position [115, 0]
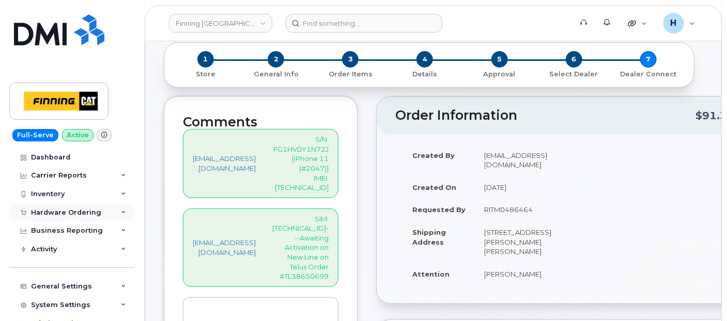
click at [93, 209] on div "Hardware Ordering" at bounding box center [66, 213] width 70 height 8
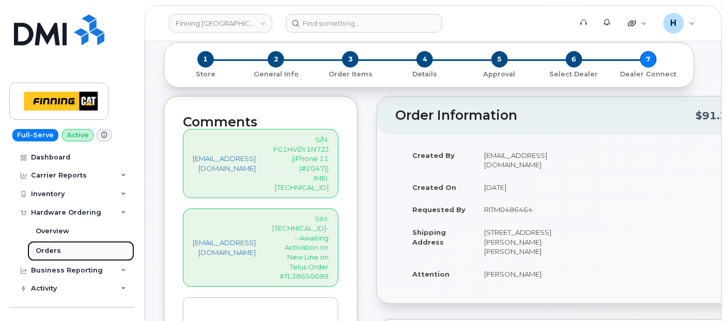
click at [83, 250] on link "Orders" at bounding box center [80, 251] width 107 height 20
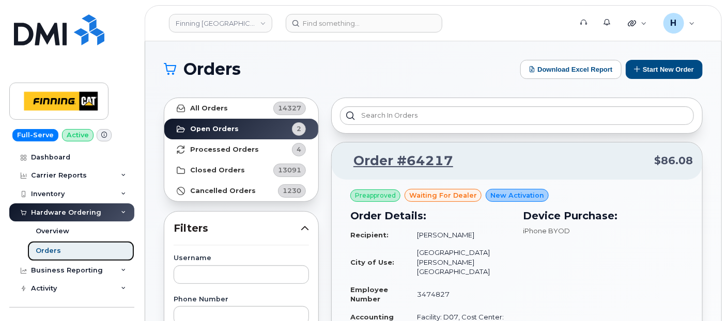
click at [83, 250] on link "Orders" at bounding box center [80, 251] width 107 height 20
